Goal: Task Accomplishment & Management: Use online tool/utility

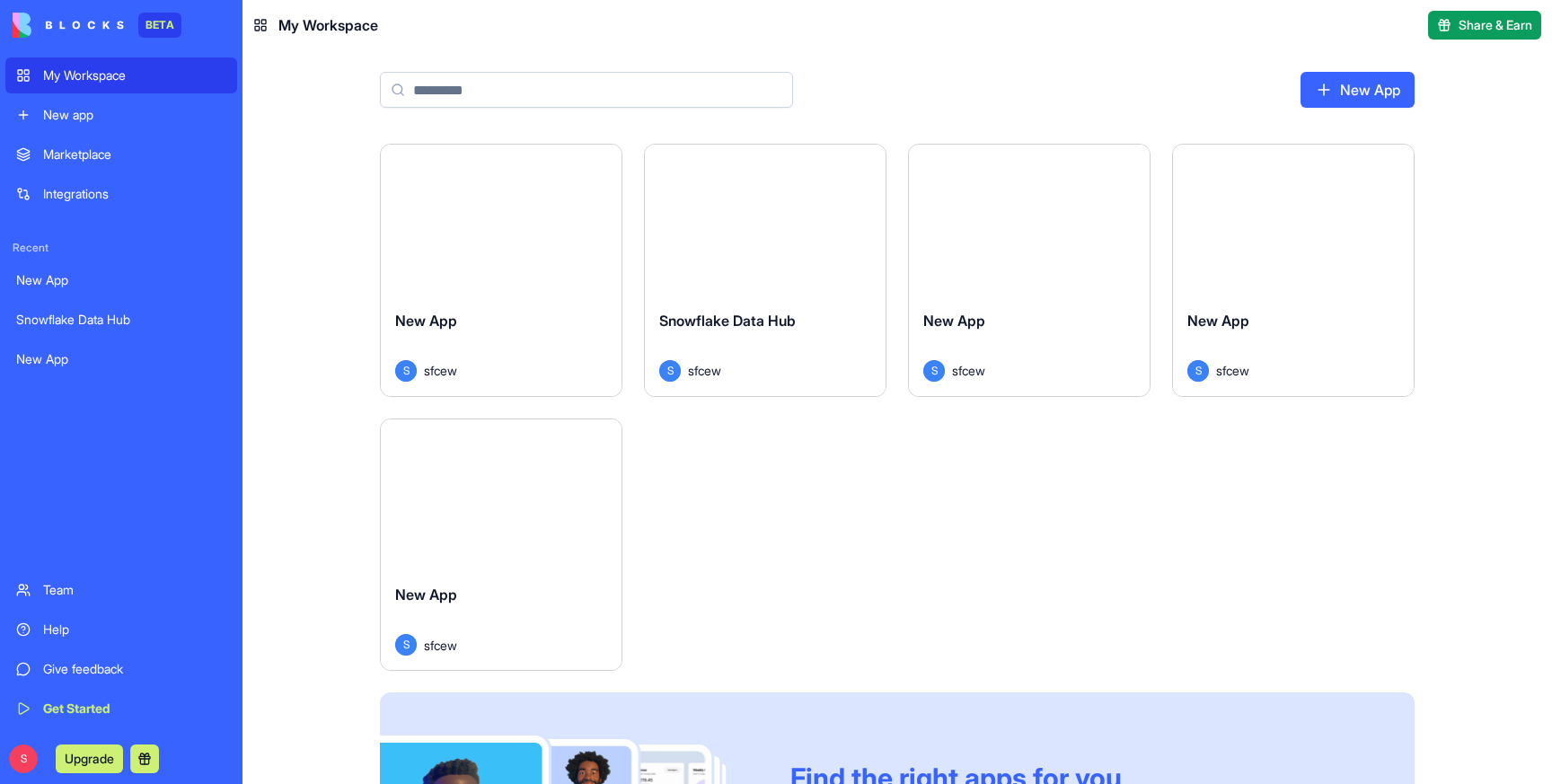
click at [137, 118] on div "New app" at bounding box center [135, 115] width 184 height 18
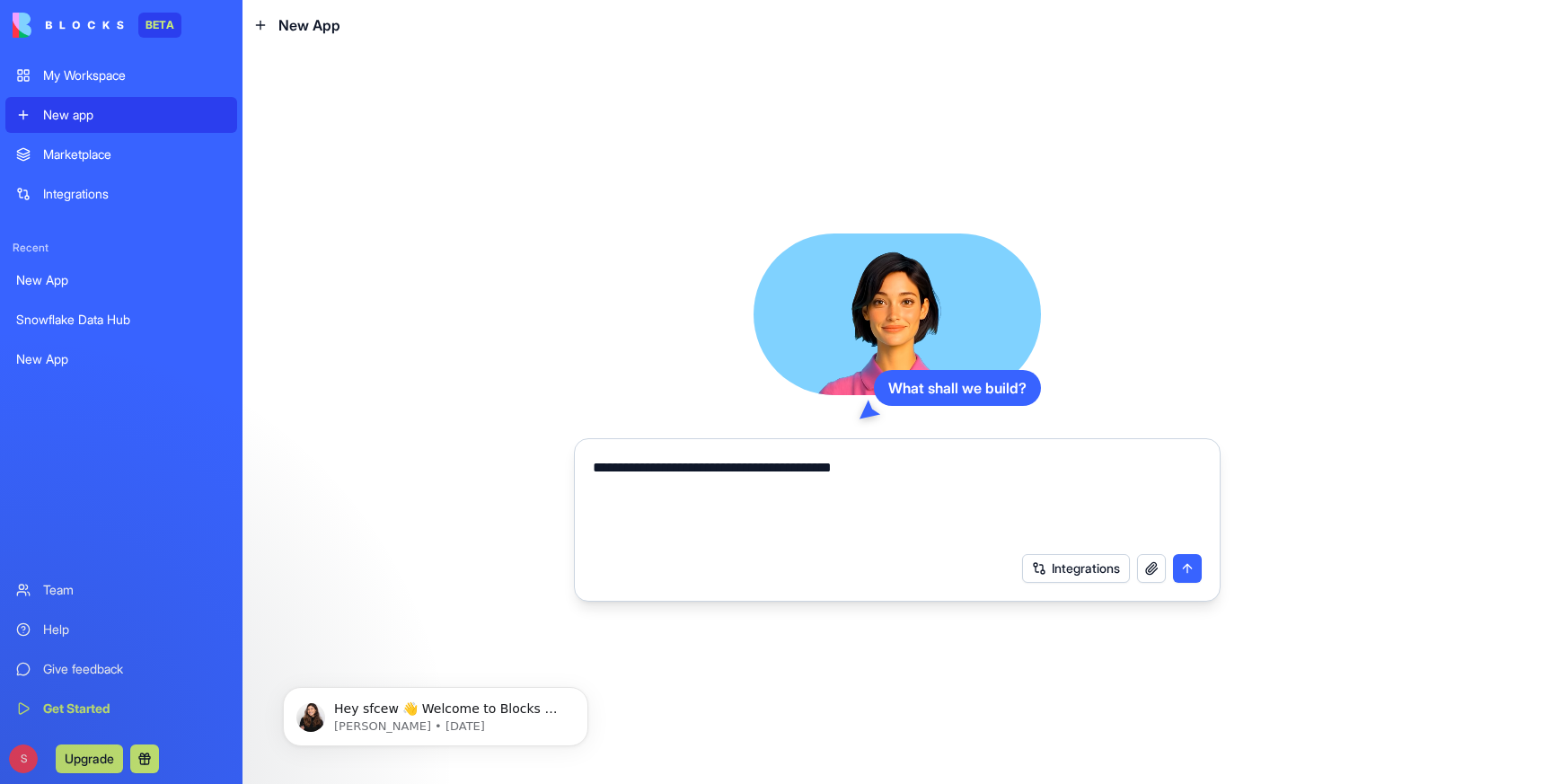
type textarea "**********"
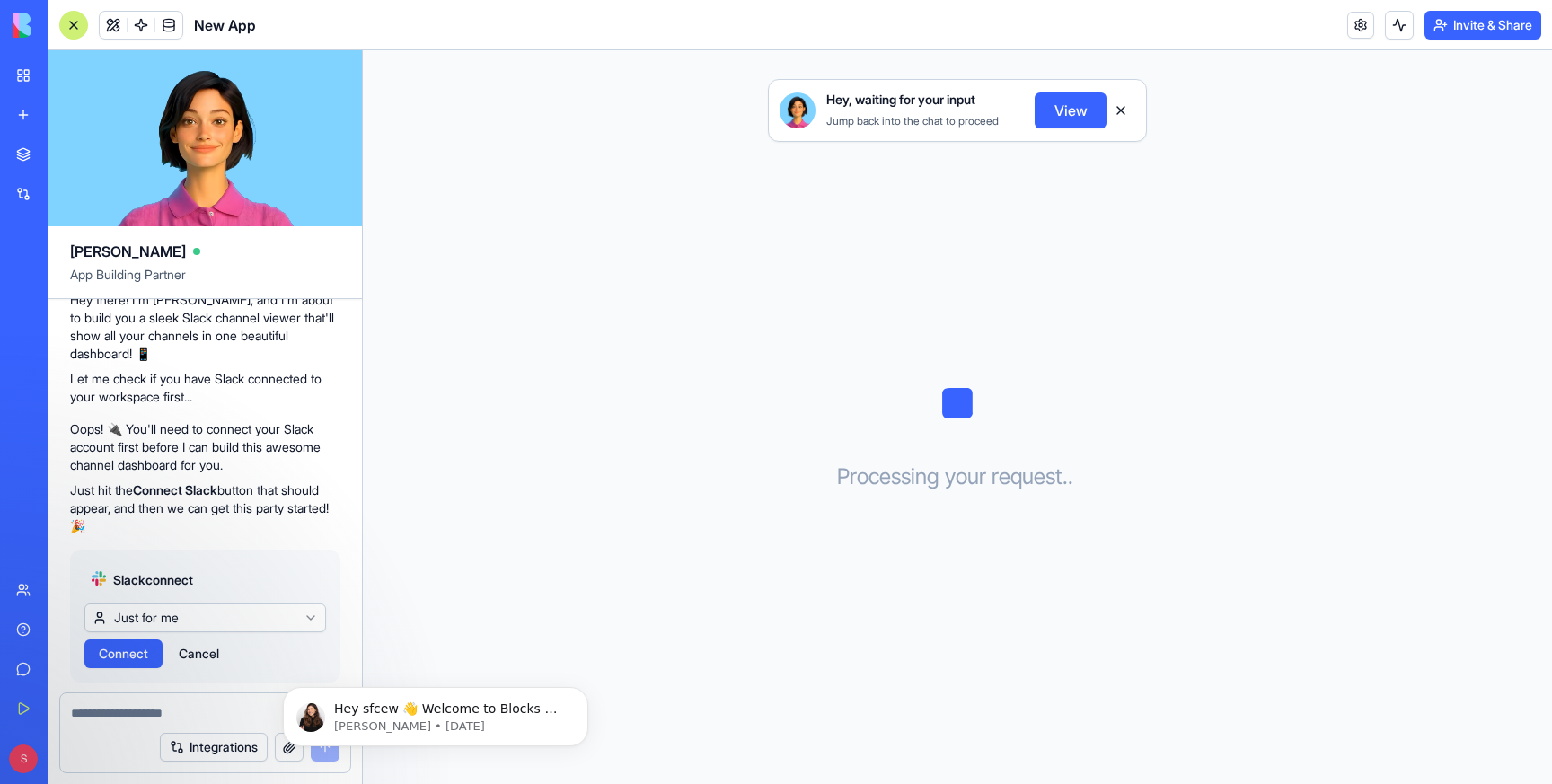
scroll to position [164, 0]
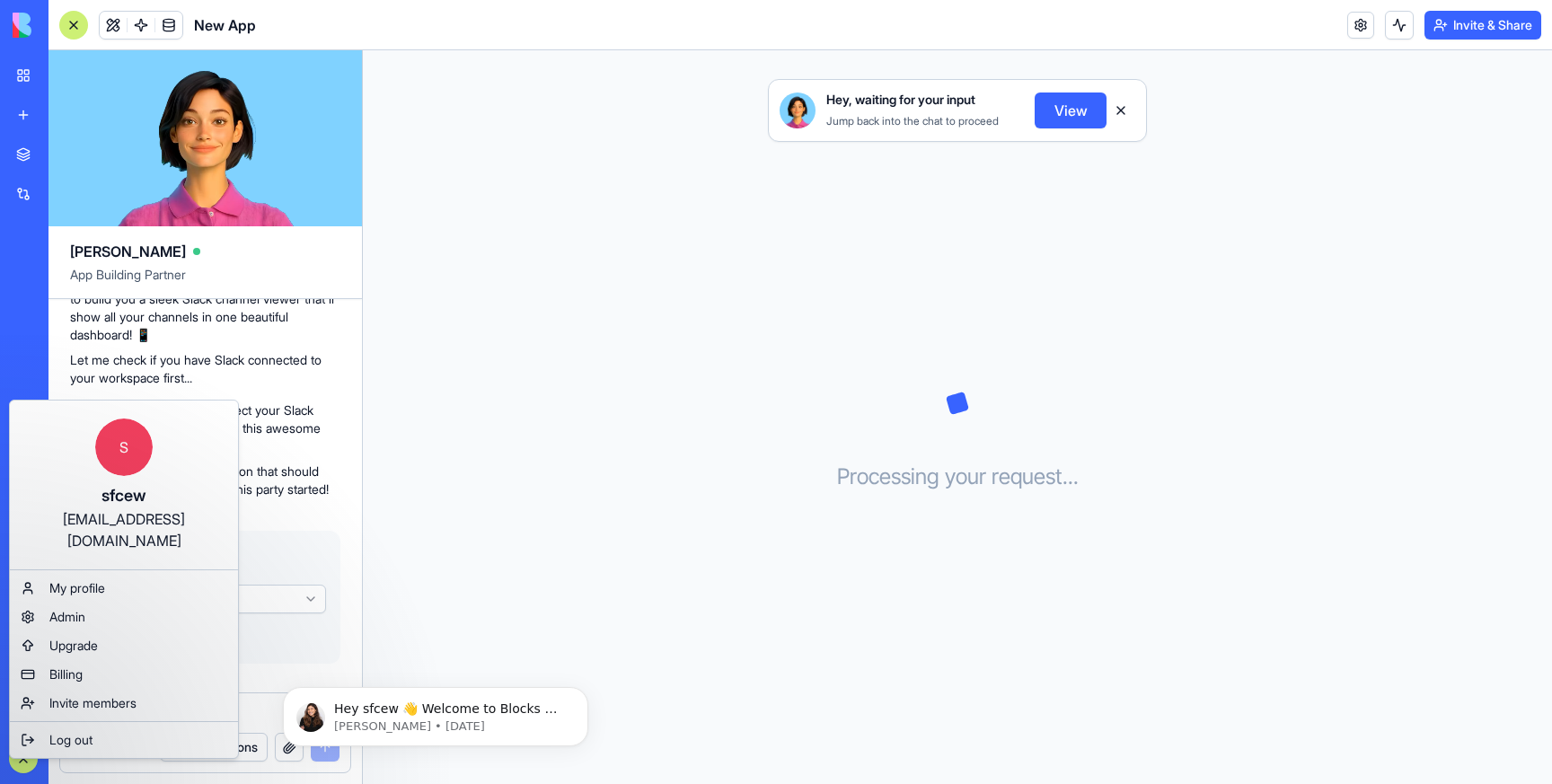
click at [552, 371] on html "BETA My Workspace New app Marketplace Integrations Recent Snowflake Data Hub Ne…" at bounding box center [776, 392] width 1552 height 784
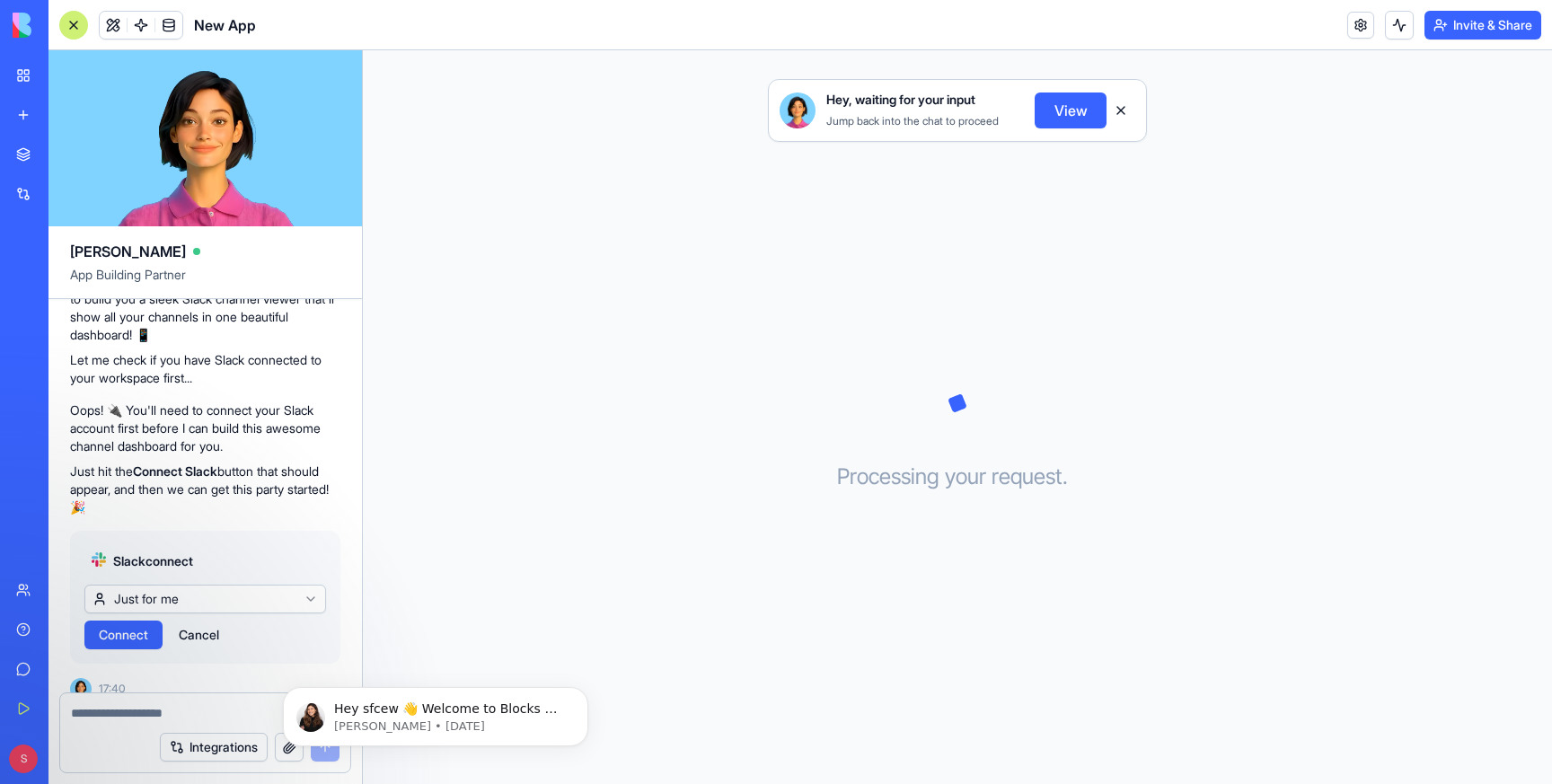
click at [133, 626] on span "Connect" at bounding box center [123, 634] width 49 height 18
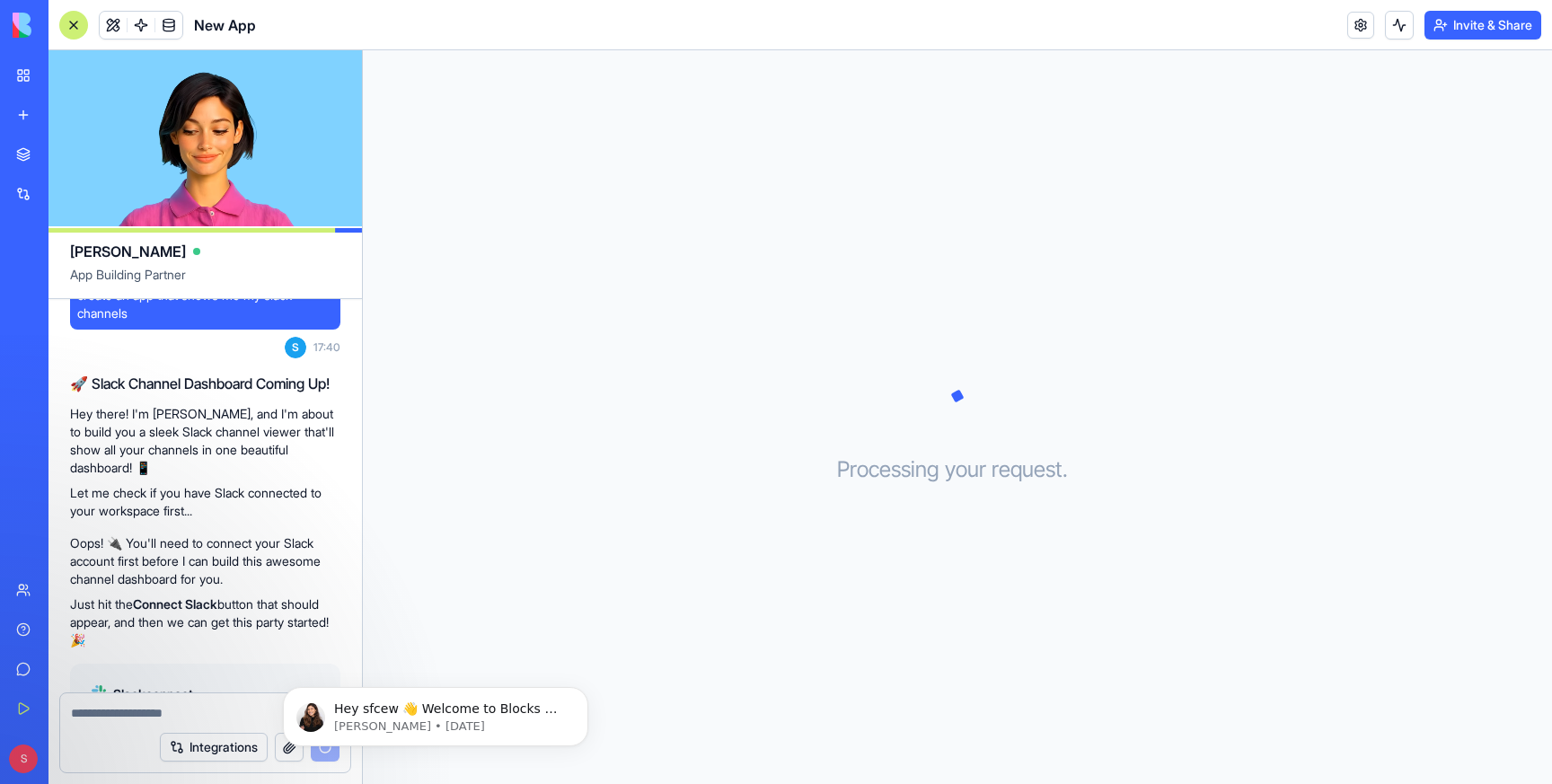
scroll to position [164, 0]
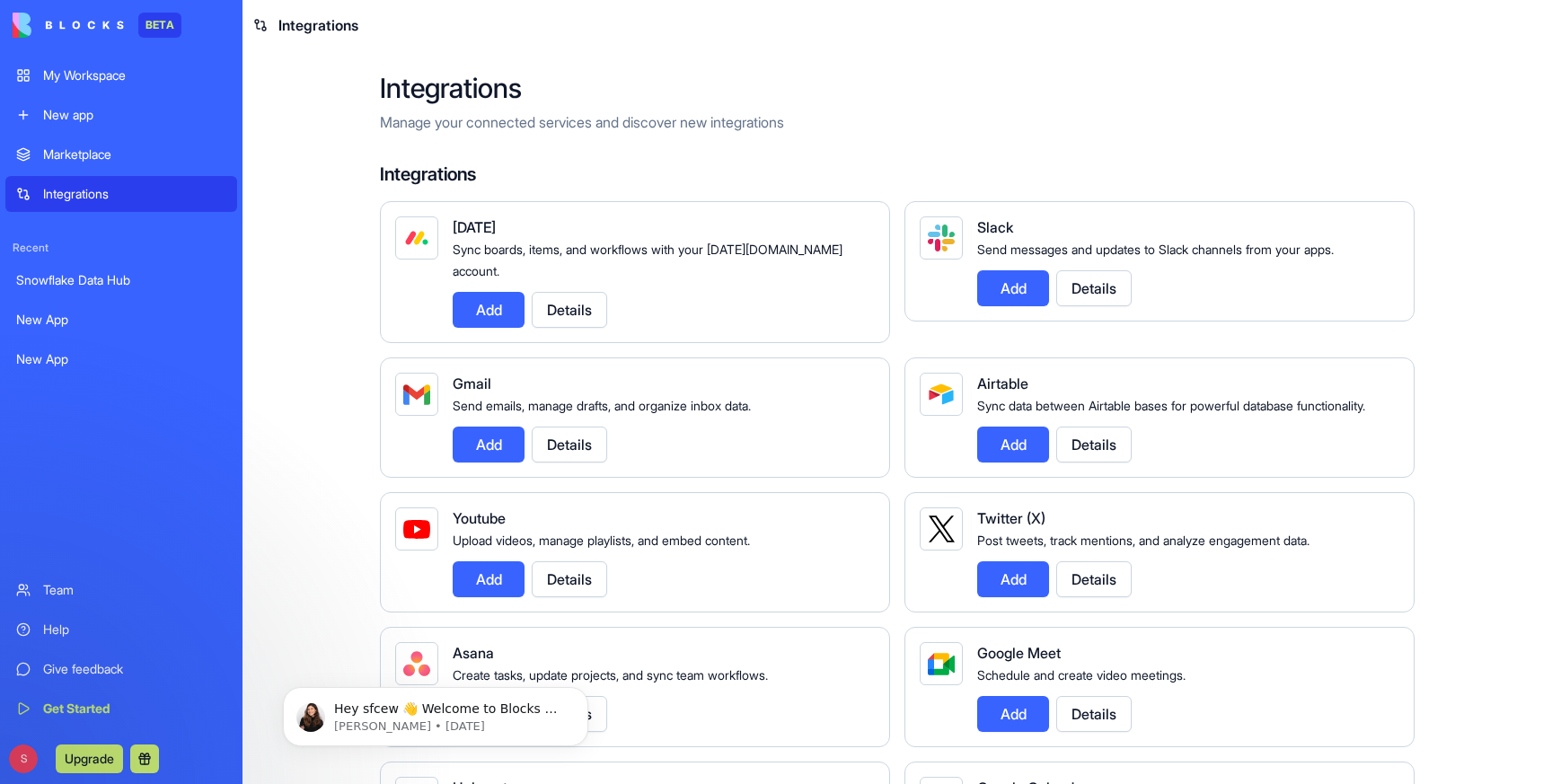
click at [1094, 290] on button "Details" at bounding box center [1094, 288] width 75 height 36
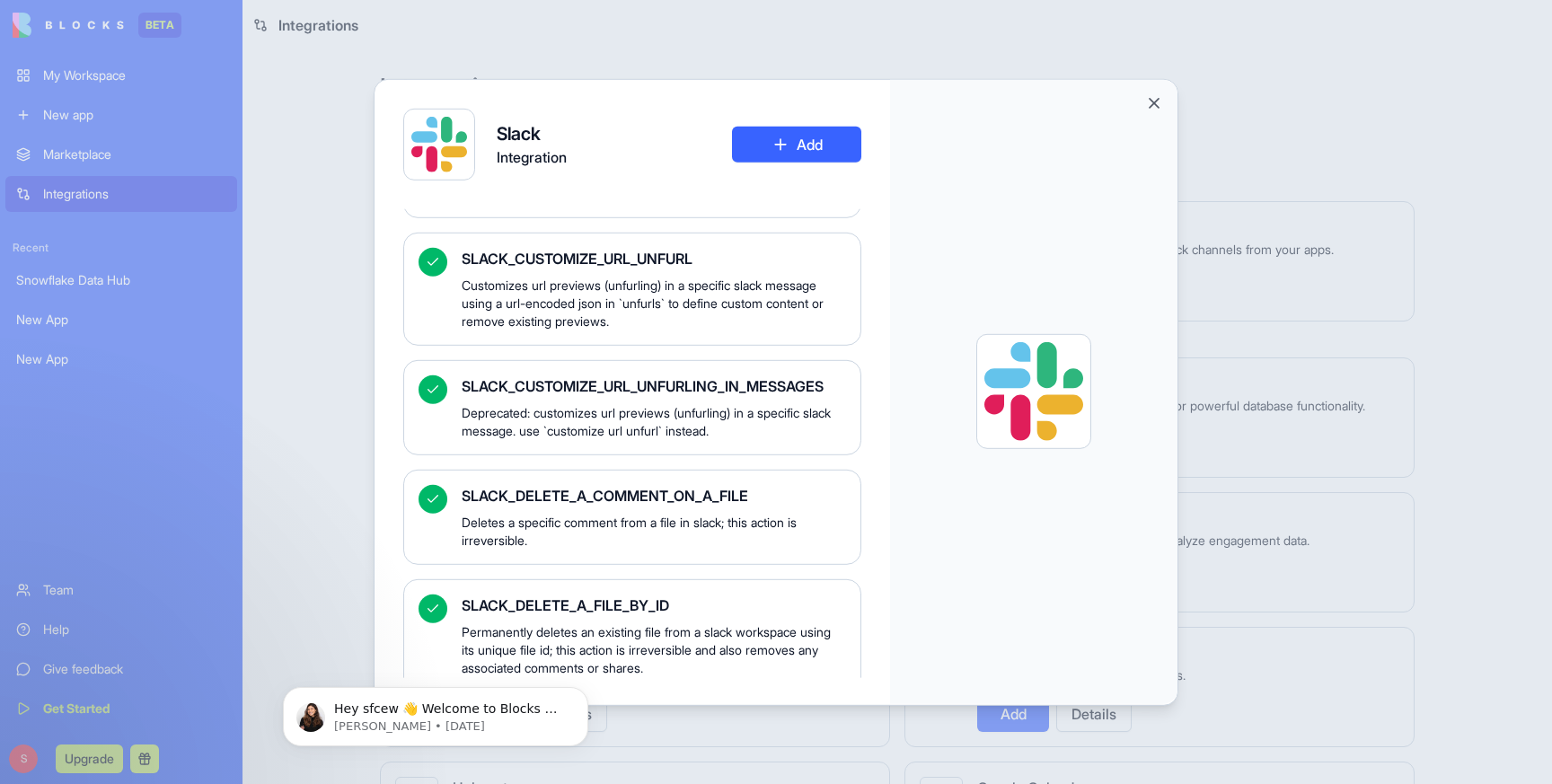
scroll to position [2072, 0]
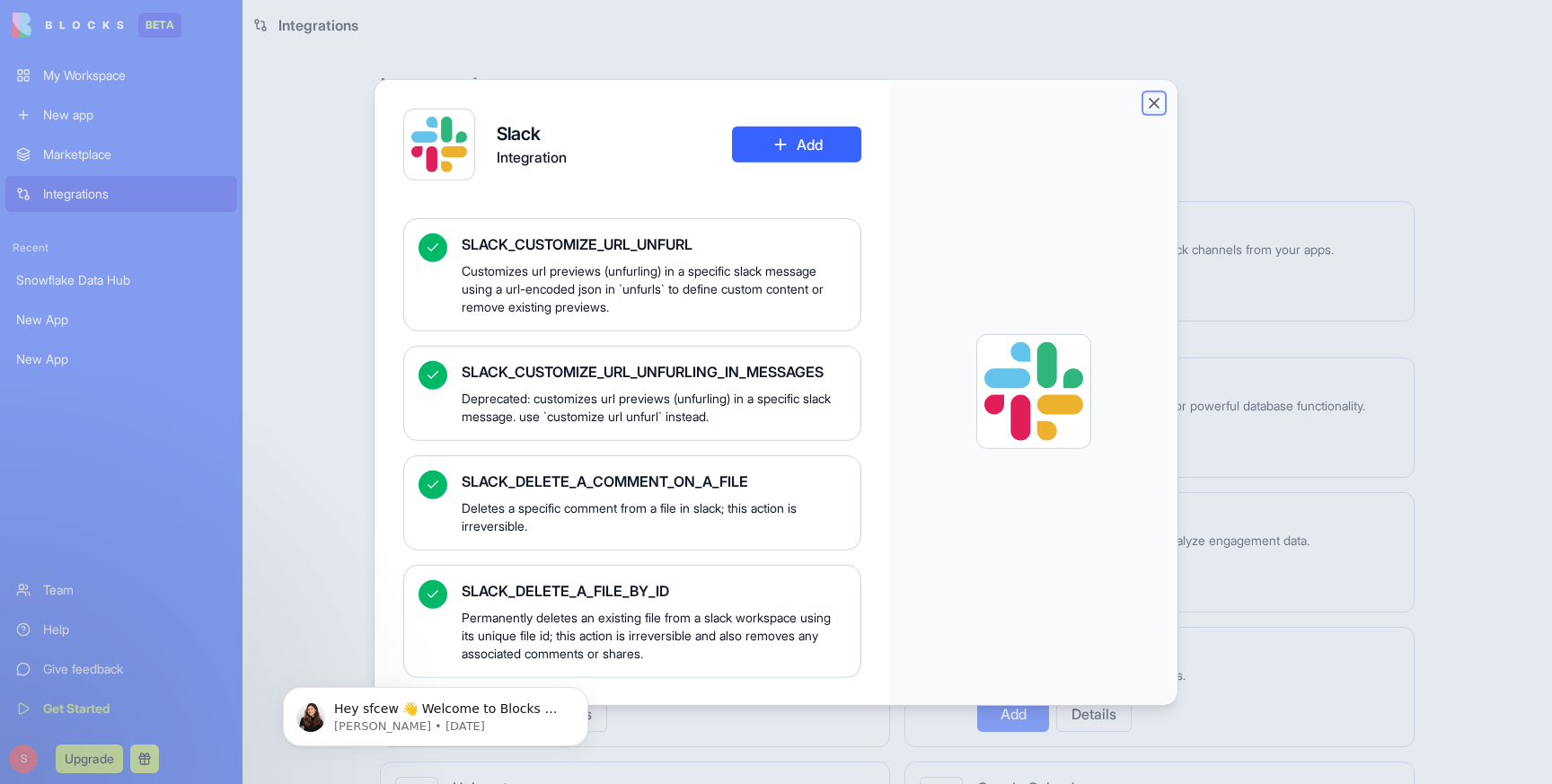
click at [1157, 98] on button "Close" at bounding box center [1154, 102] width 18 height 18
